Goal: Task Accomplishment & Management: Manage account settings

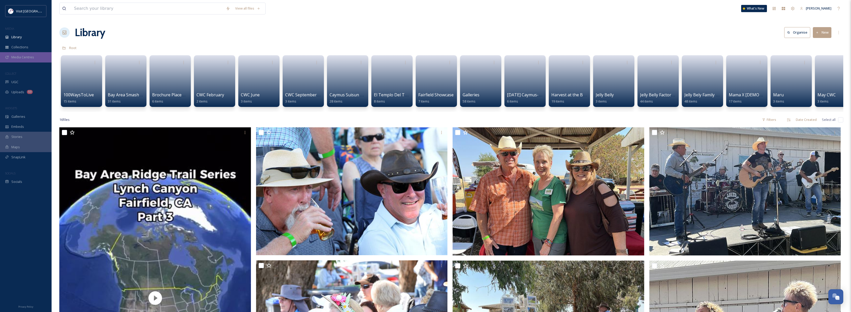
click at [26, 56] on span "Media Centres" at bounding box center [22, 57] width 23 height 5
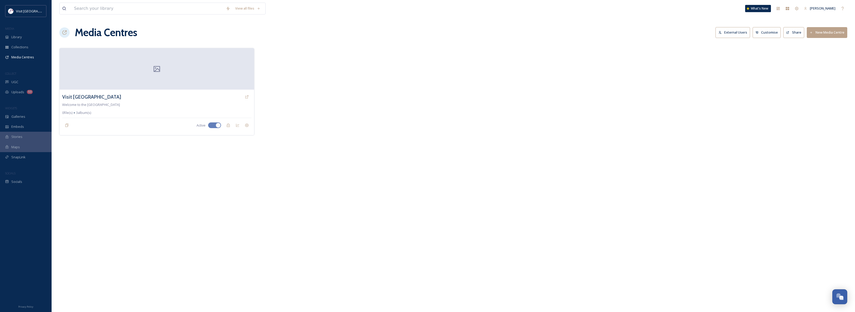
click at [817, 34] on button "New Media Centre" at bounding box center [827, 32] width 40 height 11
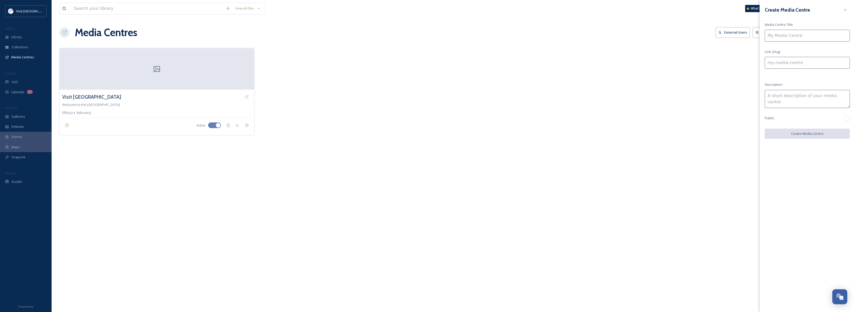
click at [814, 36] on input at bounding box center [807, 36] width 85 height 12
type input "R"
type input "r"
type input "Re"
type input "re"
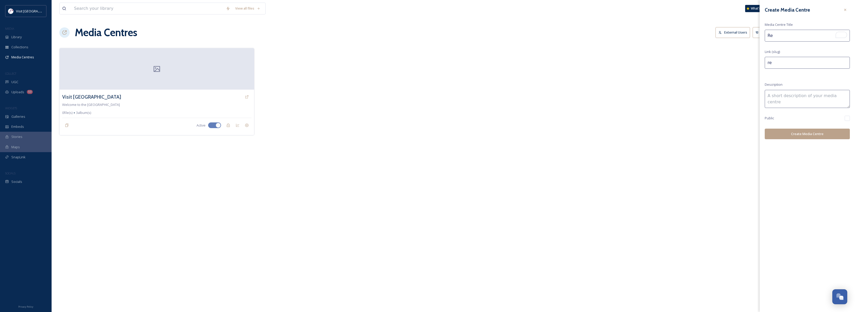
type input "Res"
type input "res"
type input "Rest"
type input "rest"
type input "Restu"
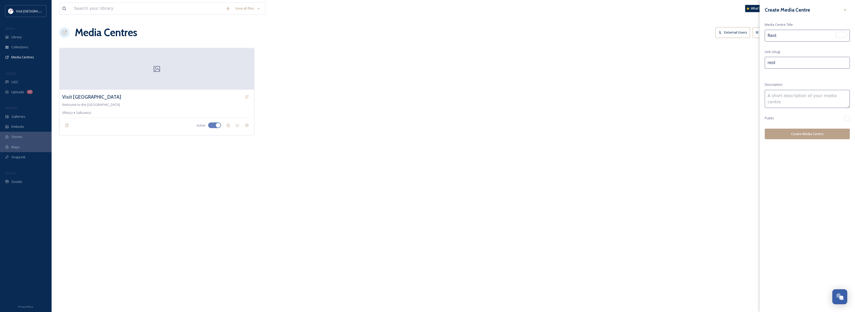
type input "restu"
type input "Restua"
type input "restua"
type input "Restuar"
type input "restuar"
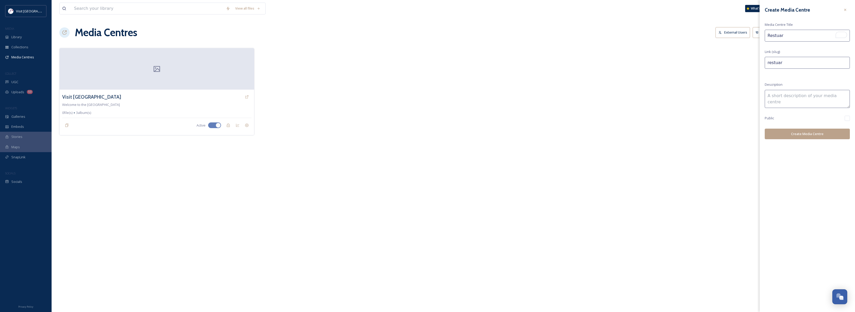
type input "Restuara"
type input "restuara"
type input "Restuaran"
type input "restuaran"
type input "Restuarant"
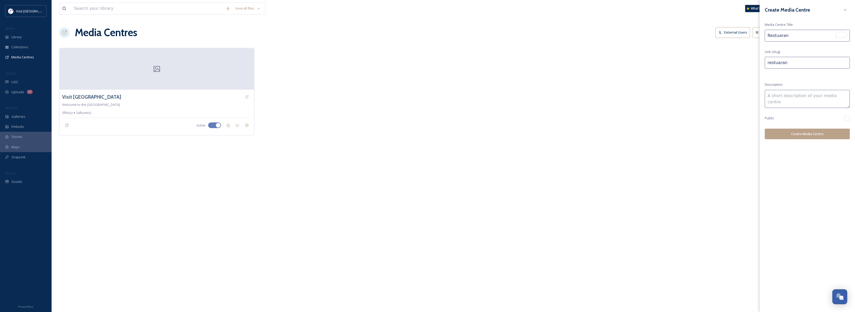
type input "restuarant"
type input "Restuarant"
type input "restuarant-"
type input "Restuarant W"
type input "restuarant-w"
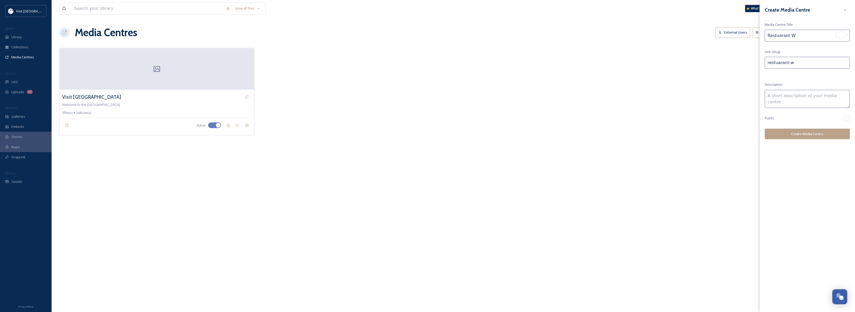
type input "Restuarant We"
type input "restuarant-we"
type input "Restuarant Wee"
type input "restuarant-wee"
type input "Restuarant Week"
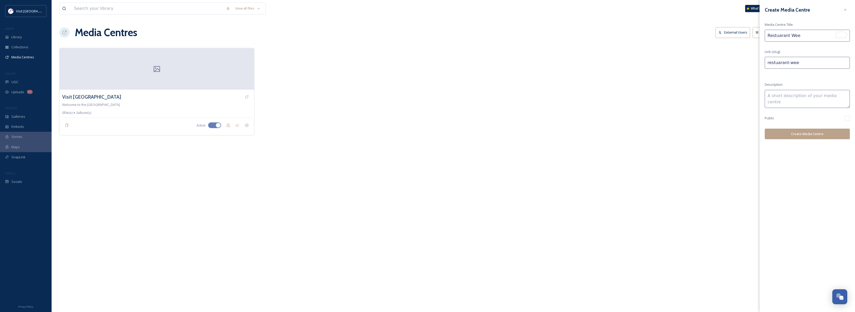
type input "restuarant-week"
click at [779, 36] on input "Restuarant Week" at bounding box center [807, 36] width 85 height 12
type input "Restarant Week"
type input "restarant-week"
type input "Restaurant Week"
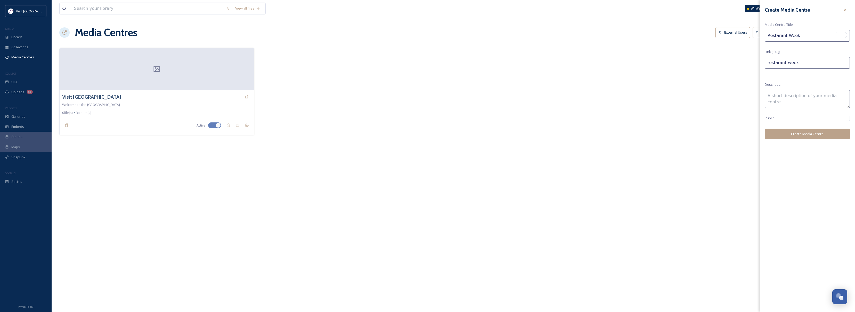
type input "restaurant-week"
type input "Restaurant Week"
click at [813, 133] on button "Create Media Centre" at bounding box center [807, 133] width 85 height 11
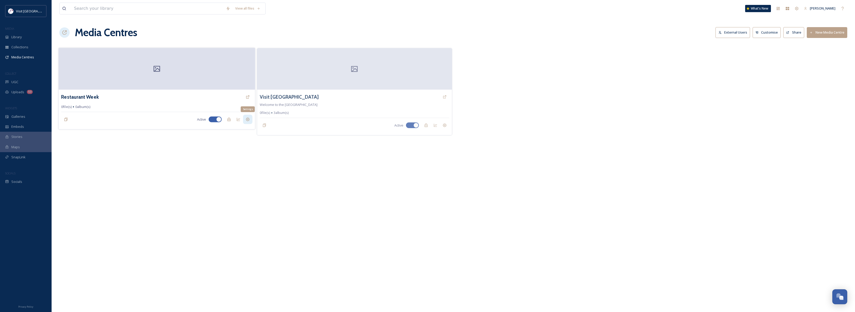
click at [247, 118] on icon at bounding box center [248, 119] width 4 height 4
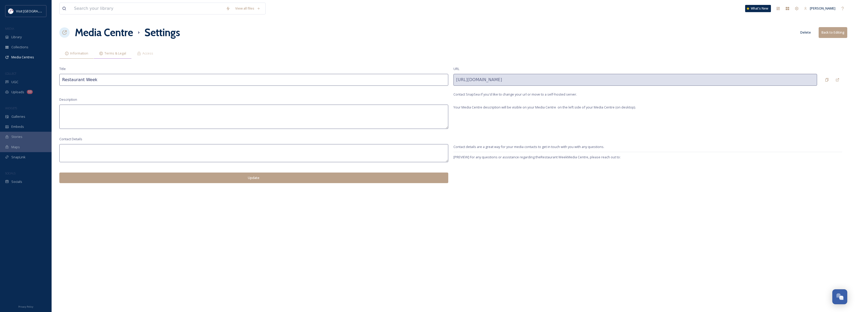
click at [119, 55] on span "Terms & Legal" at bounding box center [115, 53] width 22 height 5
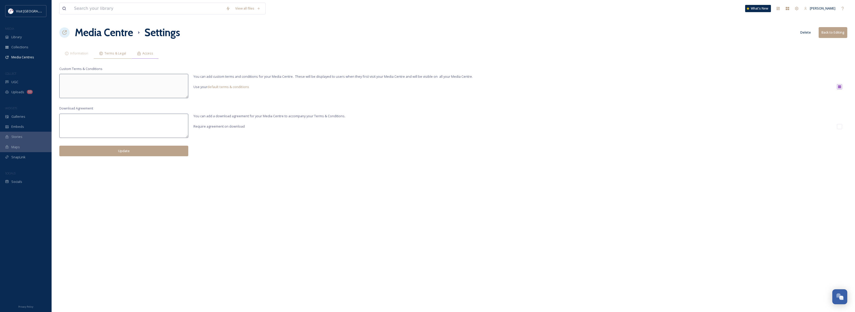
click at [142, 52] on span "Access" at bounding box center [147, 53] width 11 height 5
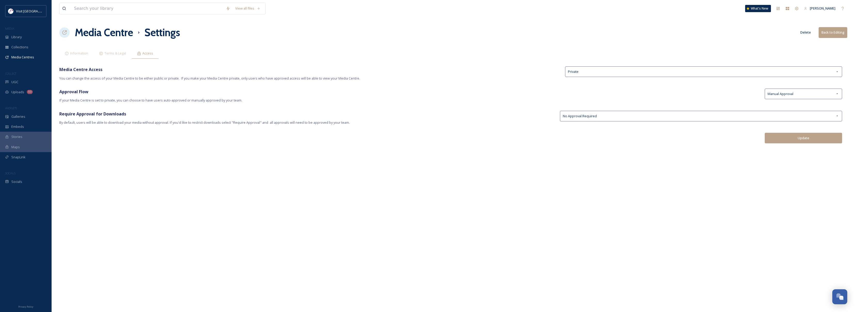
click at [808, 66] on div "View all files What's New Zebastian Chihuaque Media Centre Settings Delete Back…" at bounding box center [454, 156] width 804 height 312
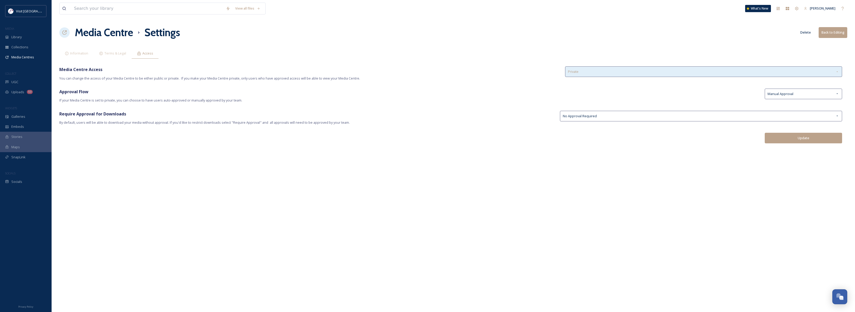
click at [807, 70] on div "Private" at bounding box center [703, 71] width 277 height 11
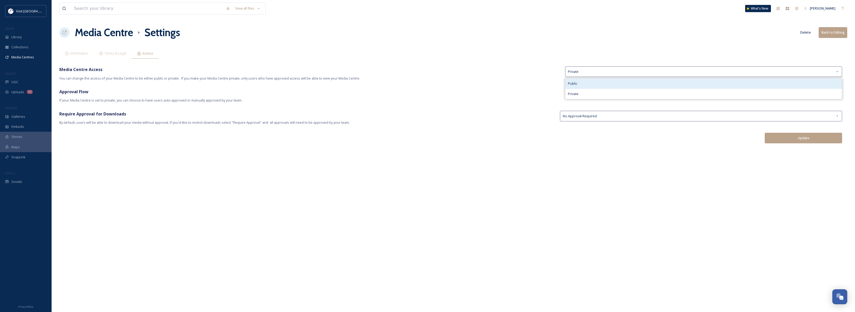
click at [614, 85] on div "Public" at bounding box center [703, 83] width 277 height 10
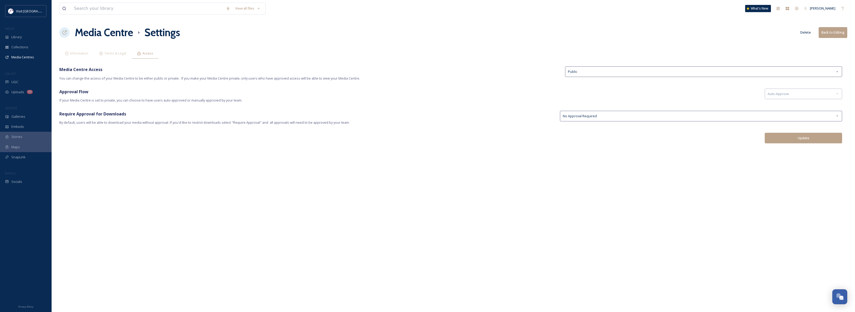
click at [805, 137] on button "Update" at bounding box center [803, 138] width 77 height 11
click at [95, 37] on h1 "Media Centre" at bounding box center [104, 32] width 58 height 15
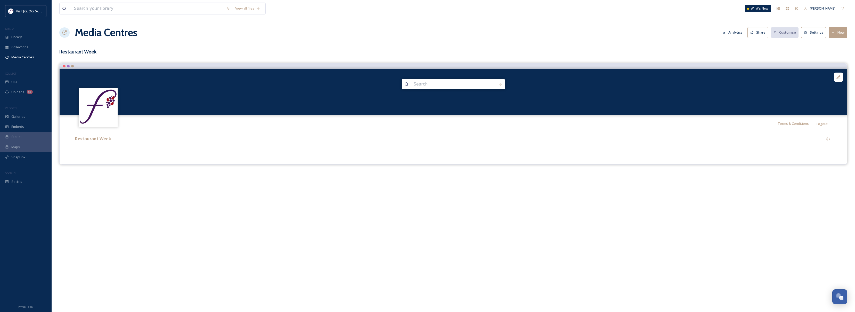
click at [89, 50] on h3 "Restaurant Week" at bounding box center [453, 51] width 788 height 7
click at [27, 54] on div "Media Centres" at bounding box center [26, 57] width 52 height 10
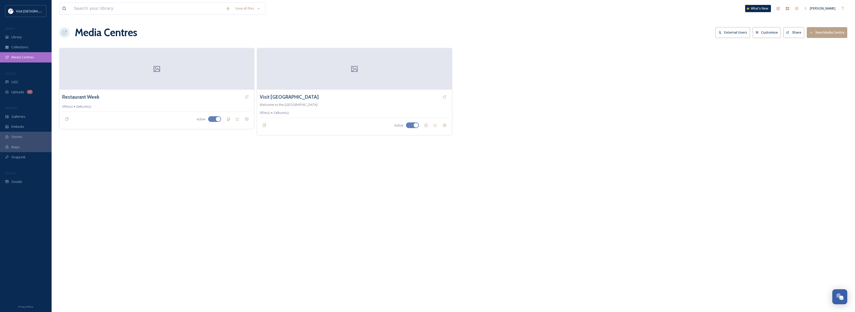
click at [28, 58] on span "Media Centres" at bounding box center [22, 57] width 23 height 5
click at [187, 95] on div "Restaurant Week" at bounding box center [156, 96] width 191 height 9
click at [239, 98] on div "Restaurant Week" at bounding box center [156, 96] width 191 height 9
click at [250, 96] on div "View" at bounding box center [247, 96] width 9 height 9
click at [27, 36] on div "Library" at bounding box center [26, 37] width 52 height 10
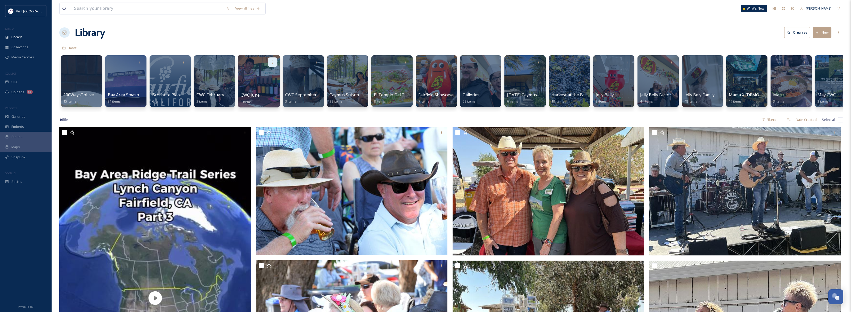
click at [274, 62] on icon at bounding box center [273, 62] width 4 height 4
click at [264, 77] on div "Edit / Share" at bounding box center [262, 73] width 29 height 10
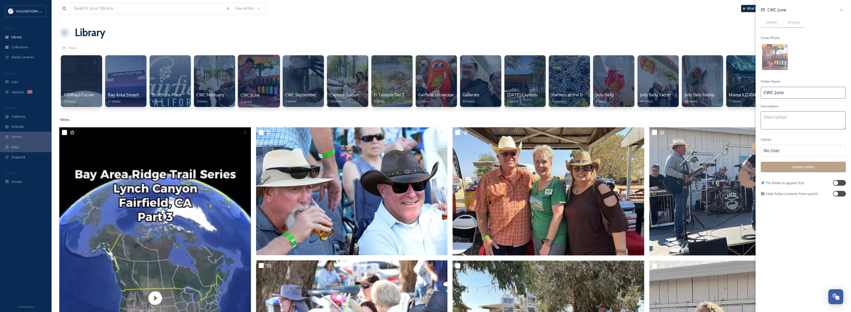
click at [792, 22] on span "Sharing" at bounding box center [794, 22] width 12 height 5
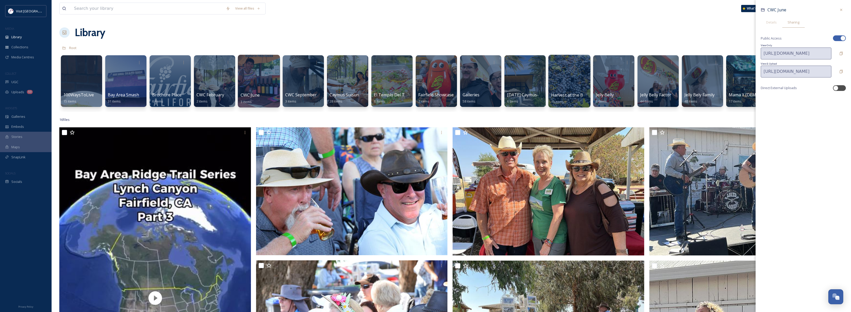
click at [550, 63] on div at bounding box center [569, 81] width 42 height 53
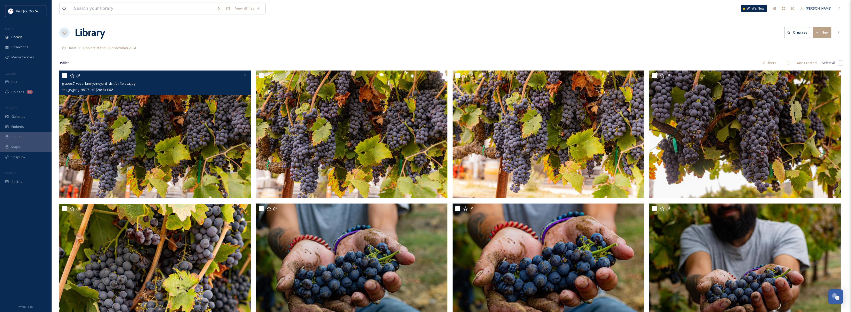
click at [65, 77] on input "checkbox" at bounding box center [64, 75] width 5 height 5
checkbox input "true"
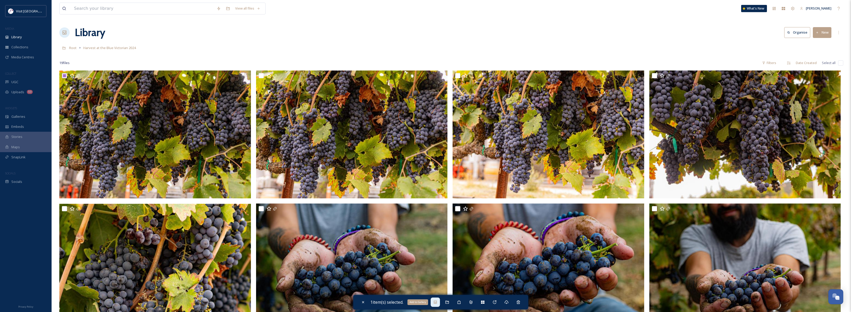
click at [439, 302] on div "Add to Gallery" at bounding box center [435, 301] width 9 height 9
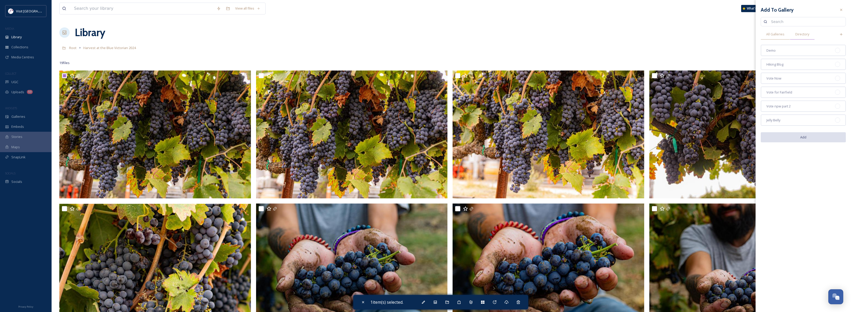
click at [799, 32] on span "Directory" at bounding box center [803, 34] width 14 height 5
click at [841, 8] on icon at bounding box center [841, 10] width 4 height 4
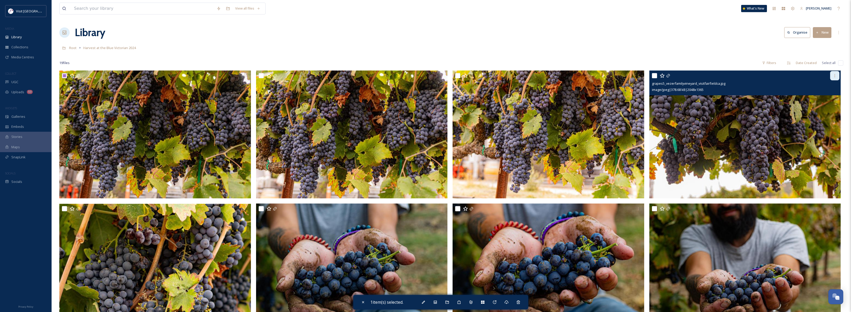
click at [838, 74] on div at bounding box center [834, 75] width 9 height 9
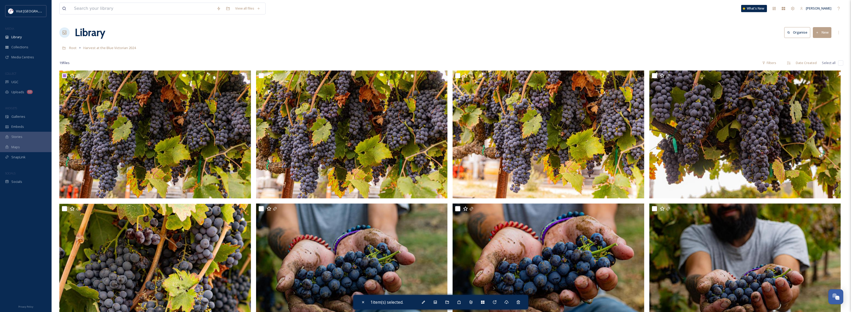
click at [564, 34] on div "Library Organise New" at bounding box center [451, 32] width 784 height 15
click at [31, 68] on div "Visit Fairfield MEDIA Library Collections Media Centres COLLECT UGC Uploads 53 …" at bounding box center [26, 95] width 52 height 181
click at [29, 59] on span "Media Centres" at bounding box center [22, 57] width 23 height 5
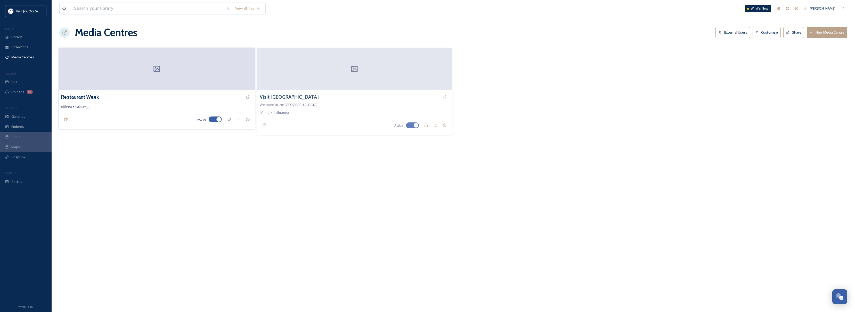
click at [155, 74] on div at bounding box center [157, 69] width 197 height 42
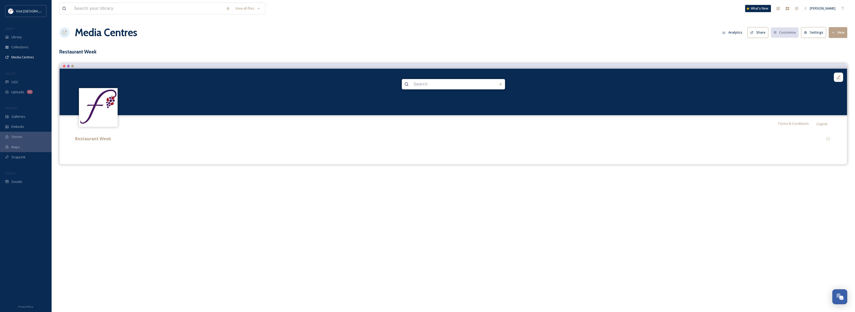
click at [844, 31] on button "New" at bounding box center [838, 32] width 19 height 11
click at [837, 44] on span "Add Files" at bounding box center [835, 44] width 14 height 5
click at [843, 46] on div "Add Files" at bounding box center [836, 44] width 22 height 10
click at [837, 44] on span "Add Files" at bounding box center [835, 44] width 14 height 5
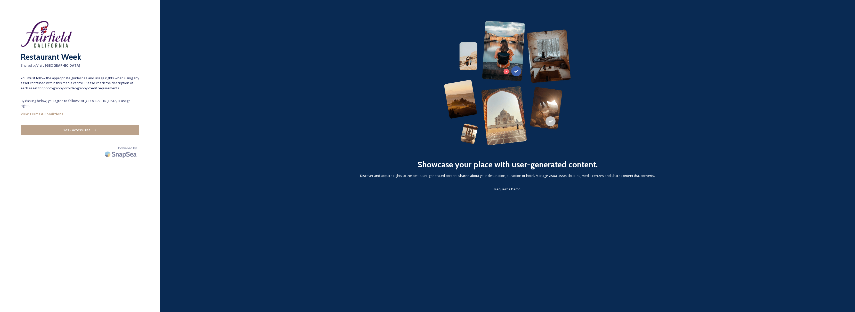
click at [97, 125] on button "Yes - Access Files" at bounding box center [80, 130] width 119 height 11
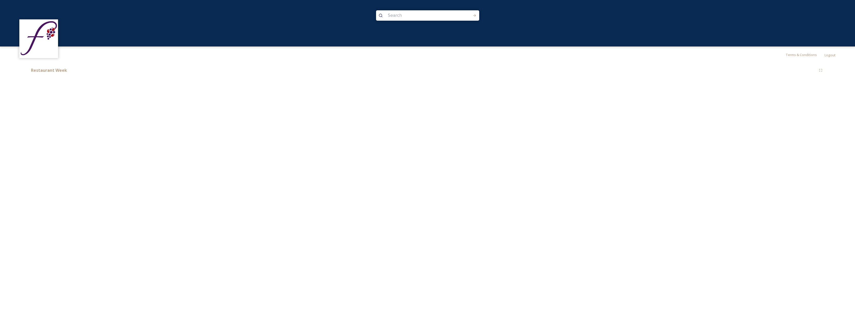
click at [47, 47] on img at bounding box center [38, 38] width 37 height 37
